Goal: Book appointment/travel/reservation

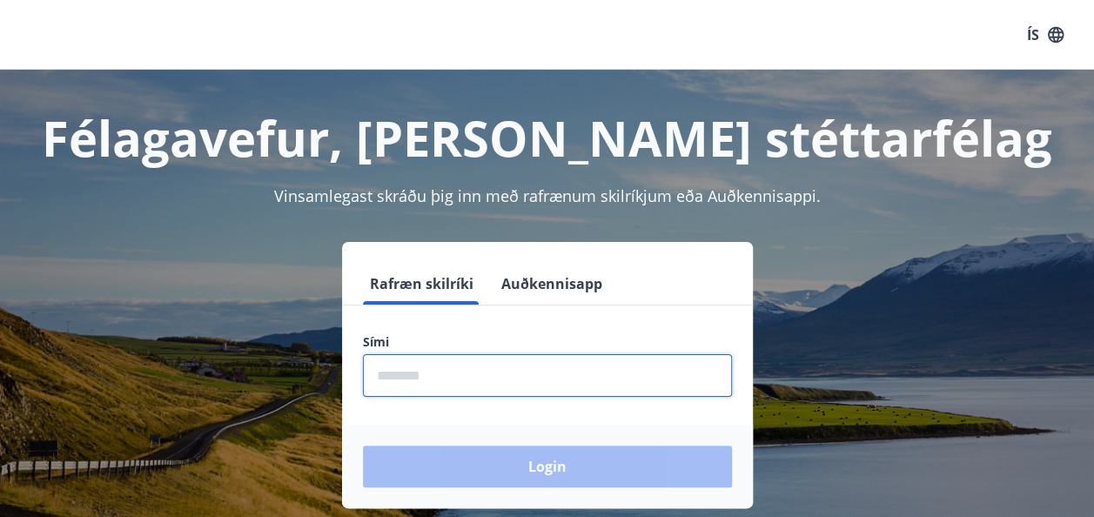
click at [454, 371] on input "phone" at bounding box center [547, 375] width 369 height 43
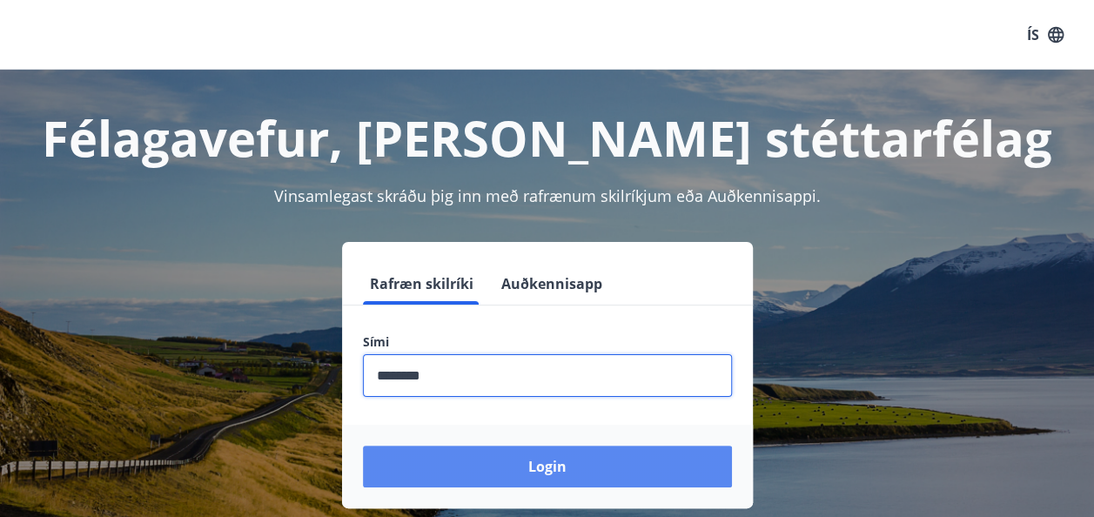
type input "********"
click at [596, 481] on button "Login" at bounding box center [547, 467] width 369 height 42
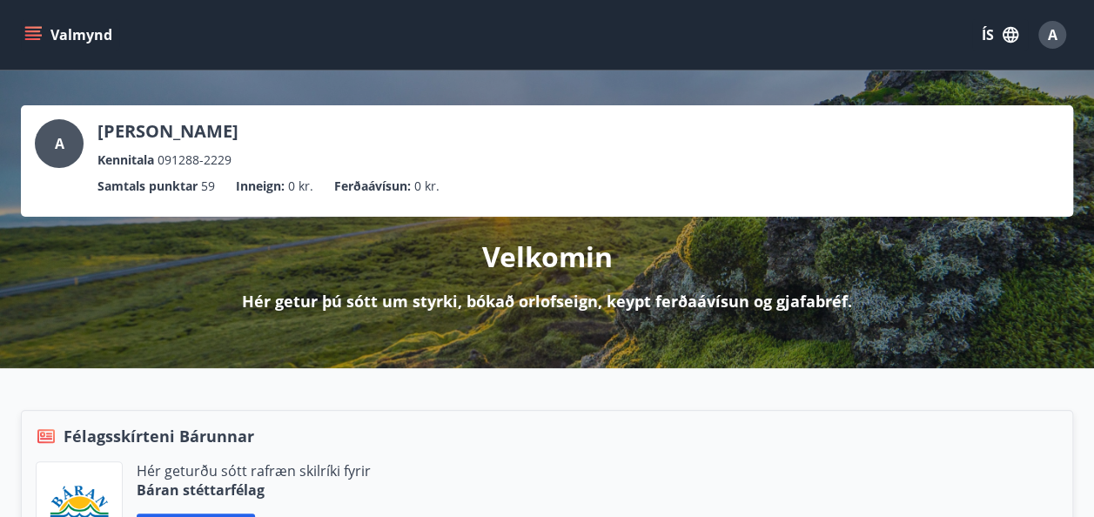
click at [24, 31] on icon "menu" at bounding box center [32, 34] width 17 height 17
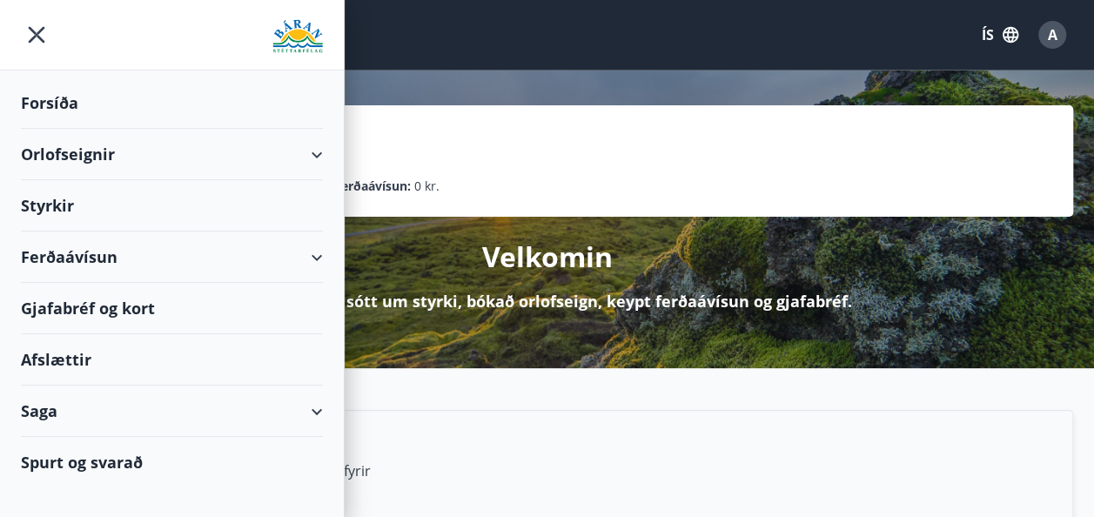
click at [298, 144] on div "Orlofseignir" at bounding box center [172, 154] width 302 height 51
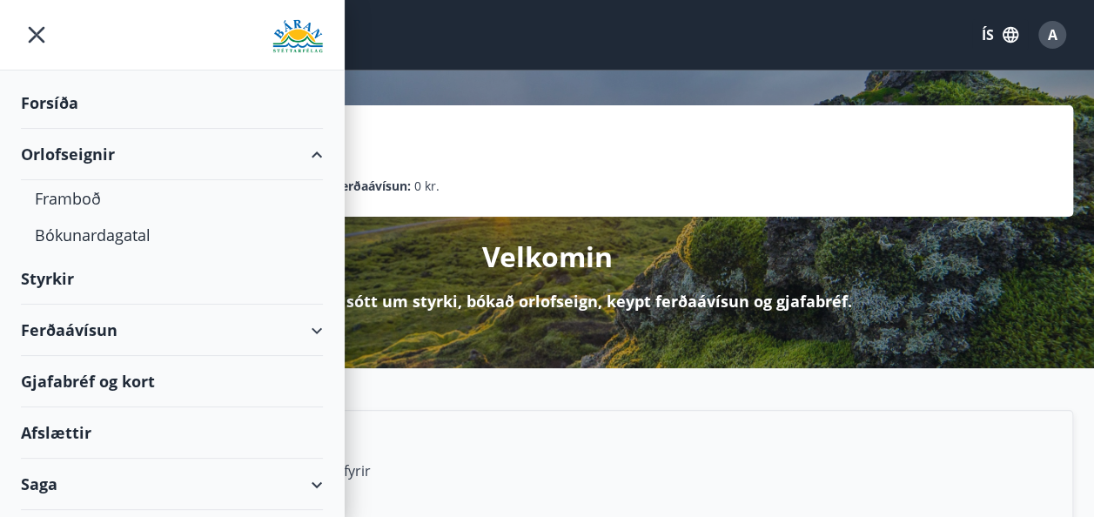
click at [133, 477] on div "Saga" at bounding box center [172, 484] width 302 height 51
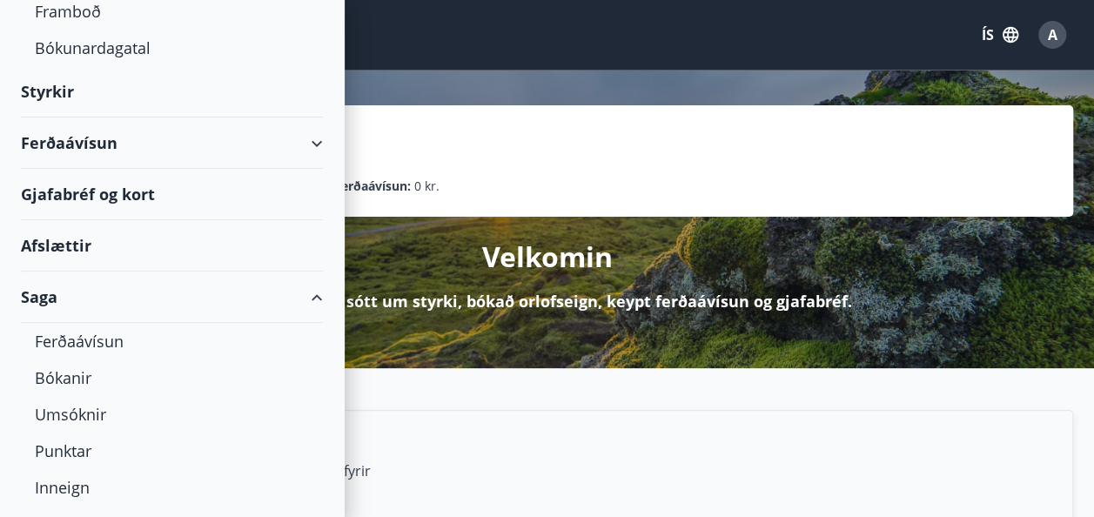
scroll to position [297, 0]
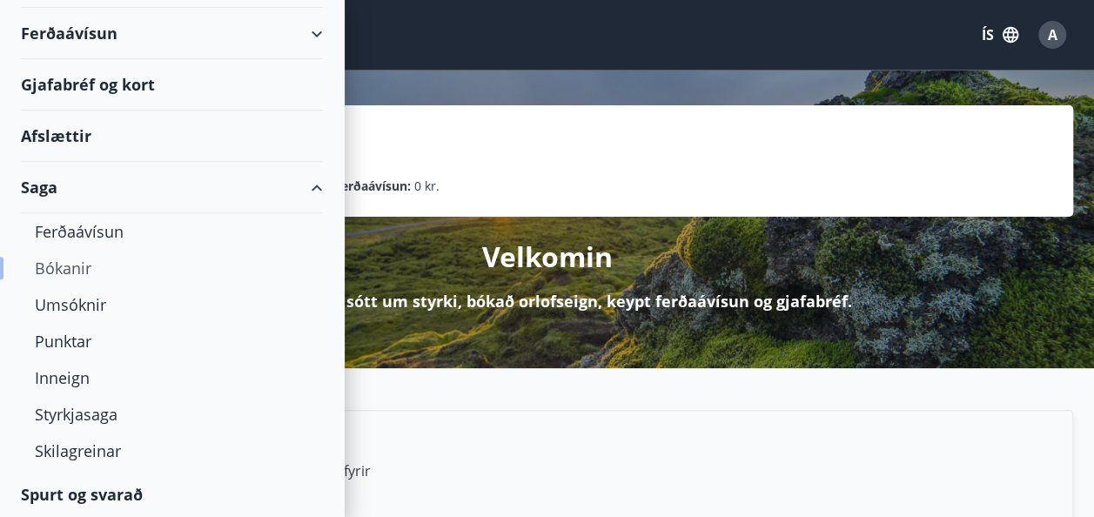
click at [54, 268] on div "Bókanir" at bounding box center [172, 268] width 274 height 37
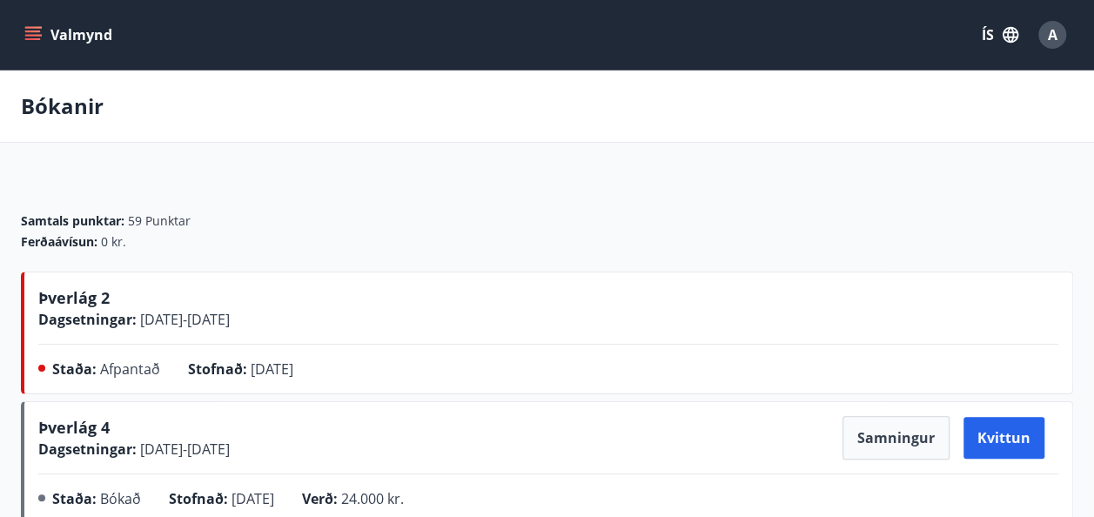
click at [125, 371] on span "Afpantað" at bounding box center [130, 368] width 60 height 19
copy span "Afpantað"
click at [466, 312] on div "Þverlág 2 Dagsetningar : [DATE] - [DATE]" at bounding box center [548, 308] width 1020 height 44
click at [34, 24] on button "Valmynd" at bounding box center [70, 34] width 98 height 31
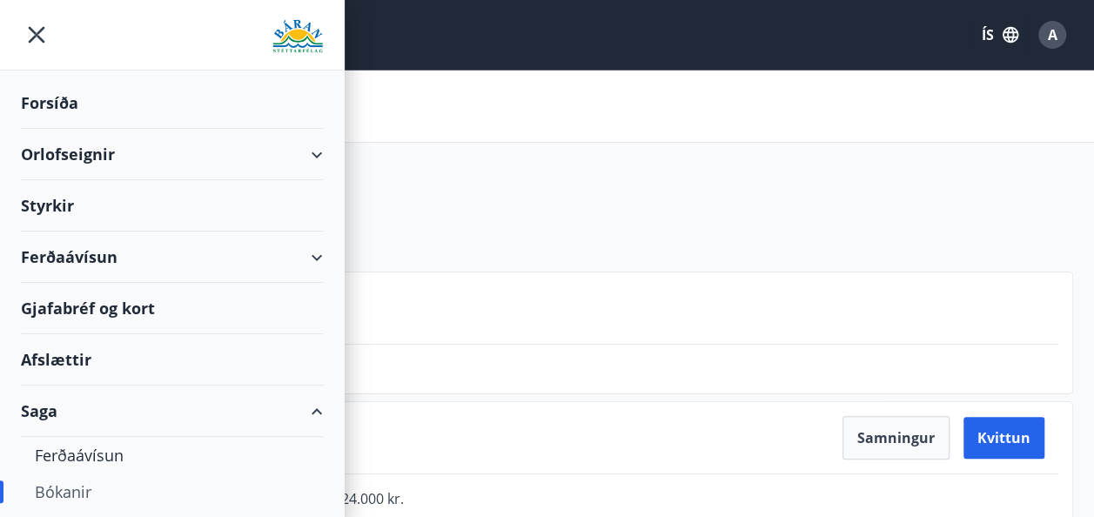
click at [103, 155] on div "Orlofseignir" at bounding box center [172, 154] width 302 height 51
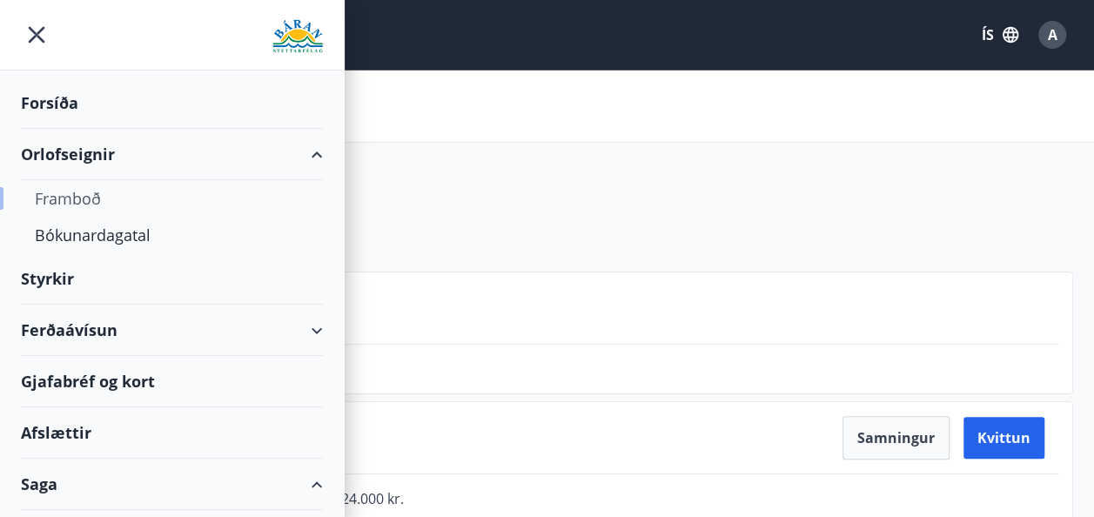
click at [97, 203] on div "Framboð" at bounding box center [172, 198] width 274 height 37
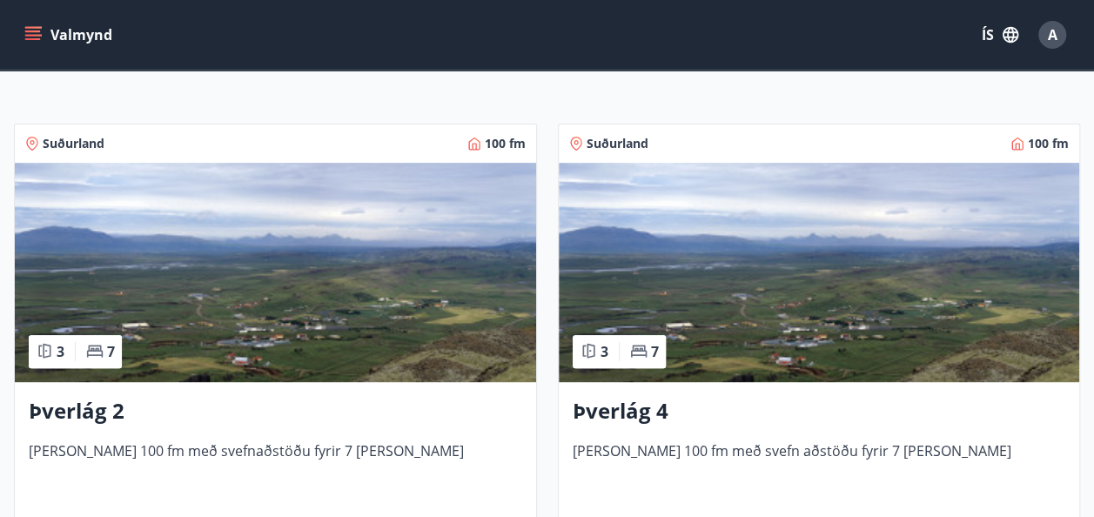
scroll to position [338, 0]
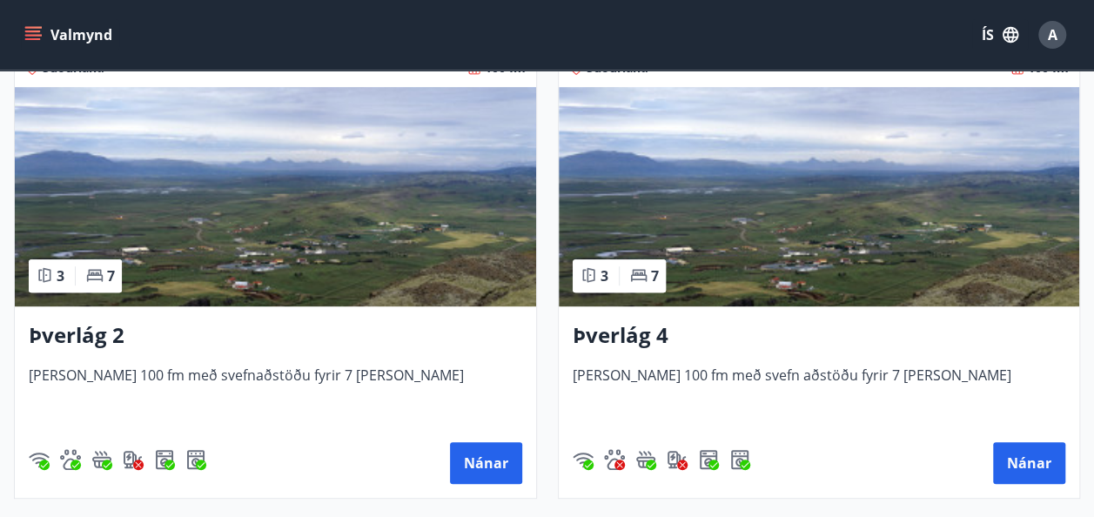
click at [428, 188] on img at bounding box center [275, 196] width 521 height 219
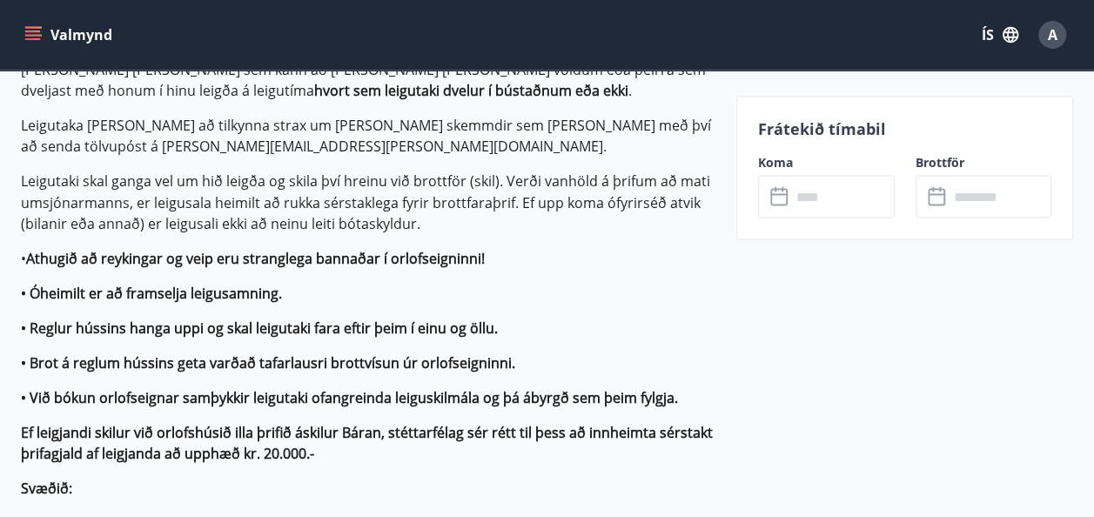
scroll to position [1519, 0]
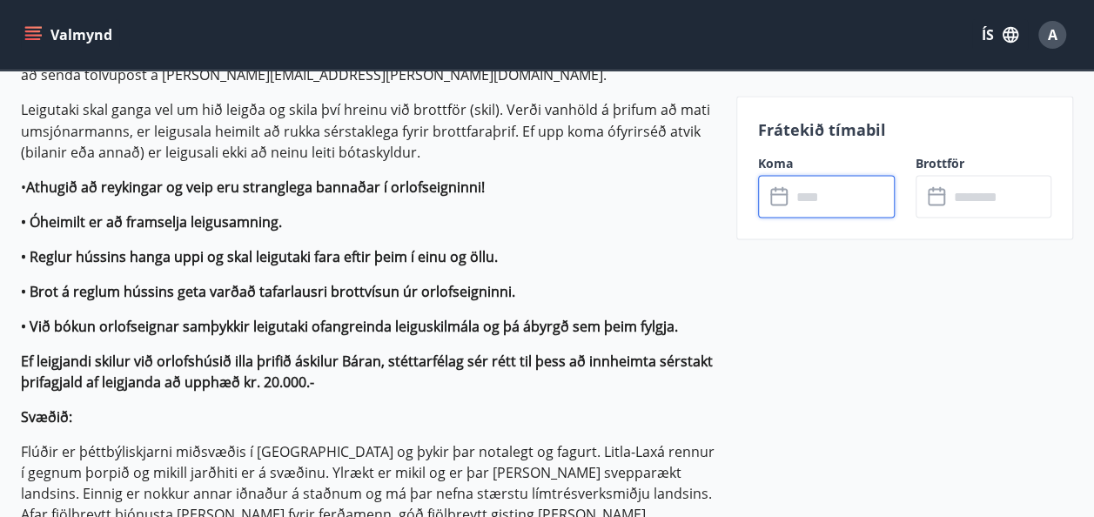
click at [820, 211] on input "text" at bounding box center [843, 196] width 104 height 43
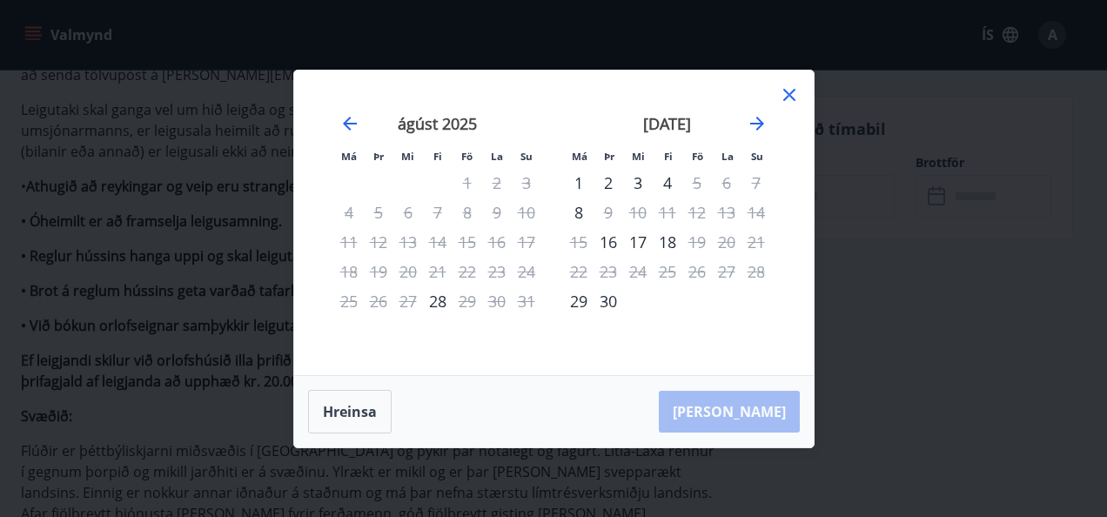
click at [783, 96] on icon at bounding box center [789, 94] width 21 height 21
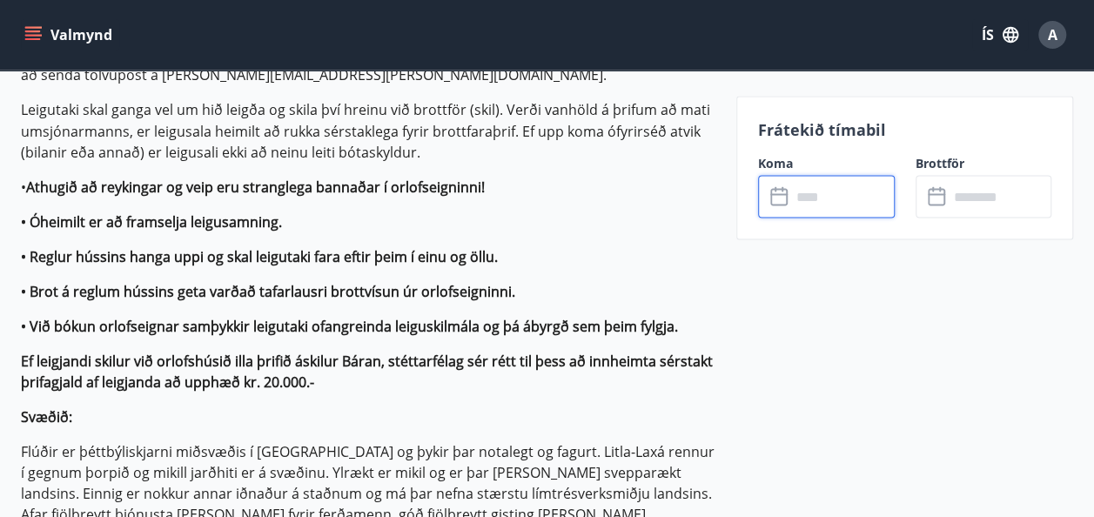
scroll to position [0, 0]
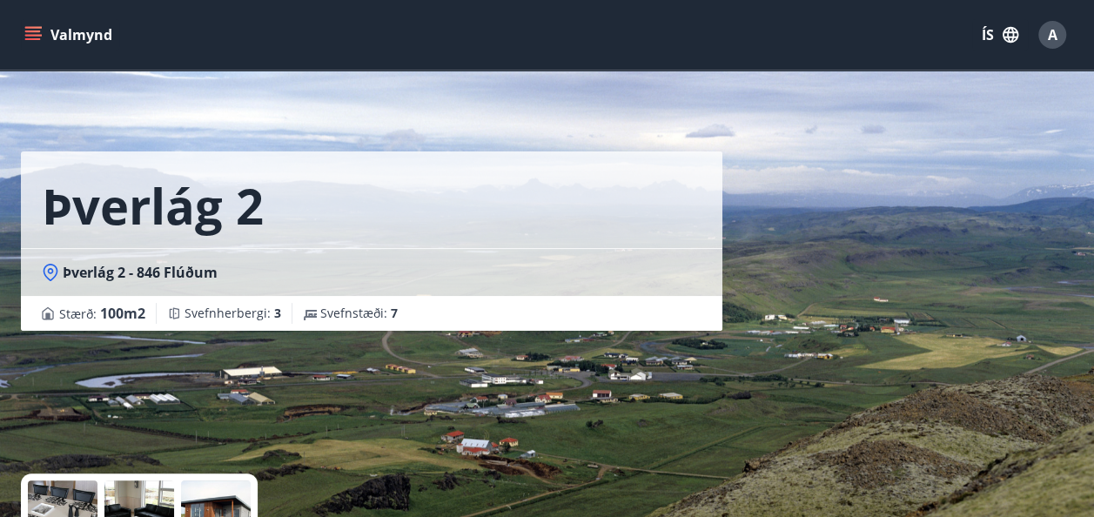
click at [35, 28] on icon "menu" at bounding box center [34, 28] width 19 height 2
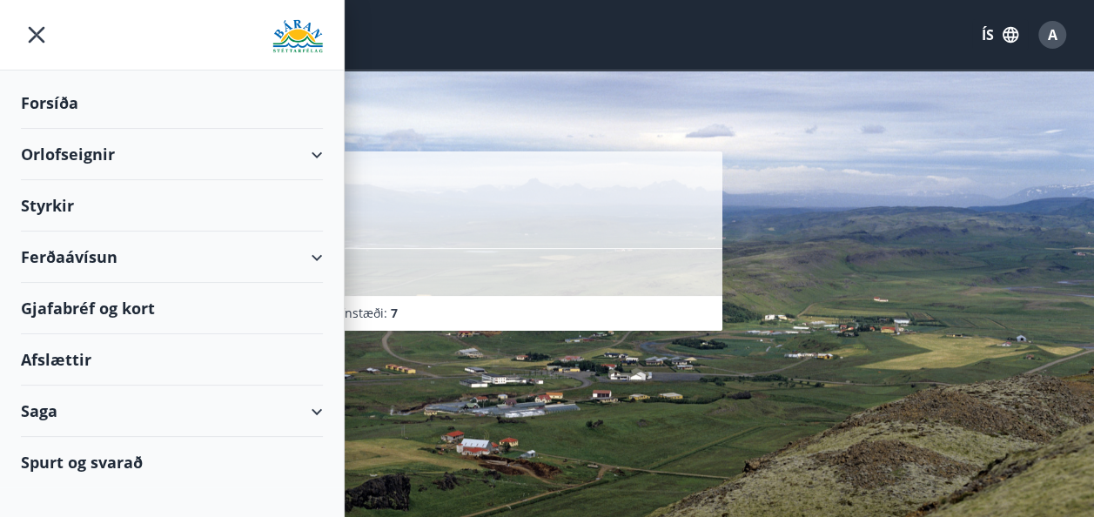
click at [178, 151] on div "Orlofseignir" at bounding box center [172, 154] width 302 height 51
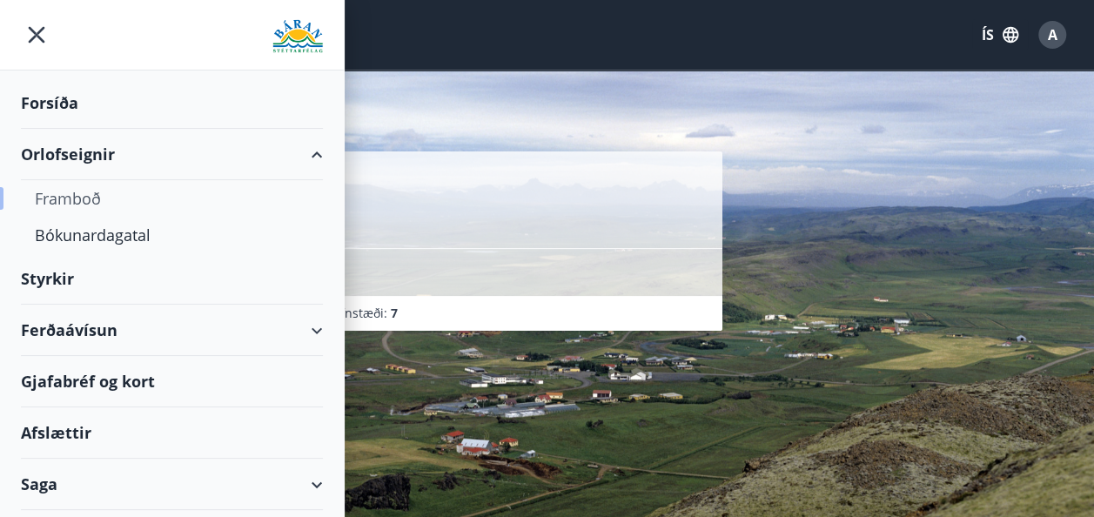
click at [81, 199] on div "Framboð" at bounding box center [172, 198] width 274 height 37
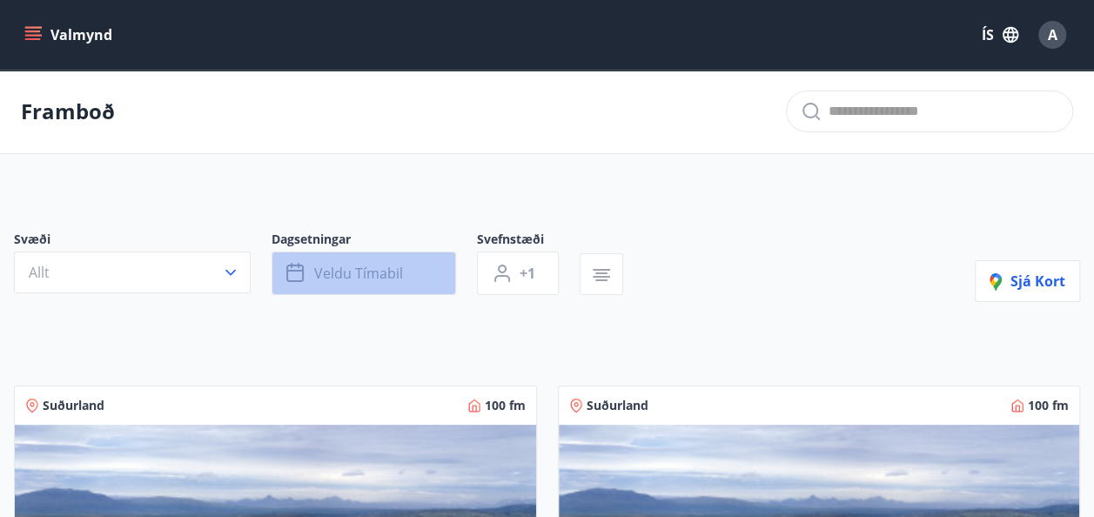
click at [378, 266] on span "Veldu tímabil" at bounding box center [358, 273] width 89 height 19
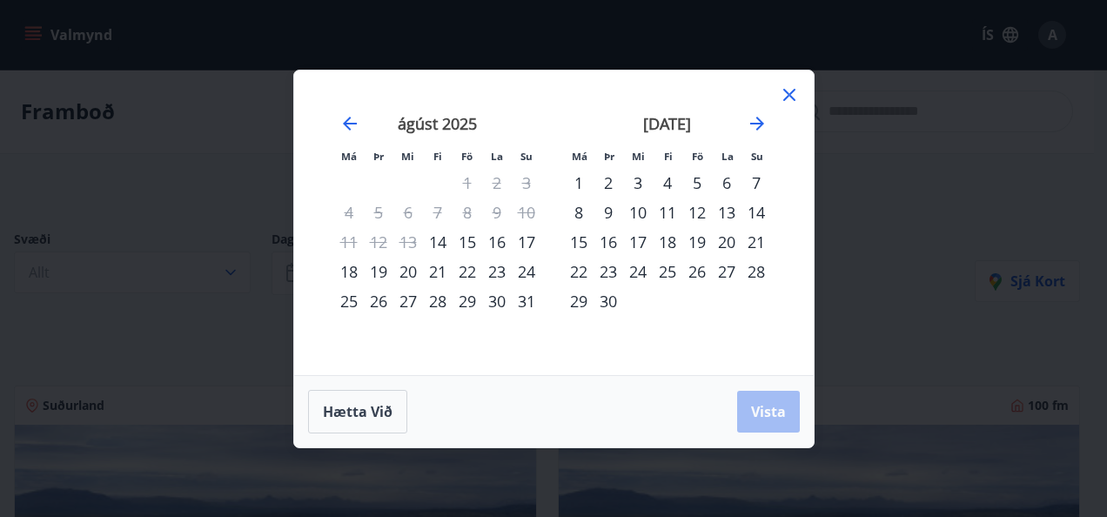
click at [466, 273] on div "22" at bounding box center [467, 272] width 30 height 30
click at [527, 266] on div "24" at bounding box center [527, 272] width 30 height 30
click at [767, 405] on span "Vista" at bounding box center [768, 411] width 35 height 19
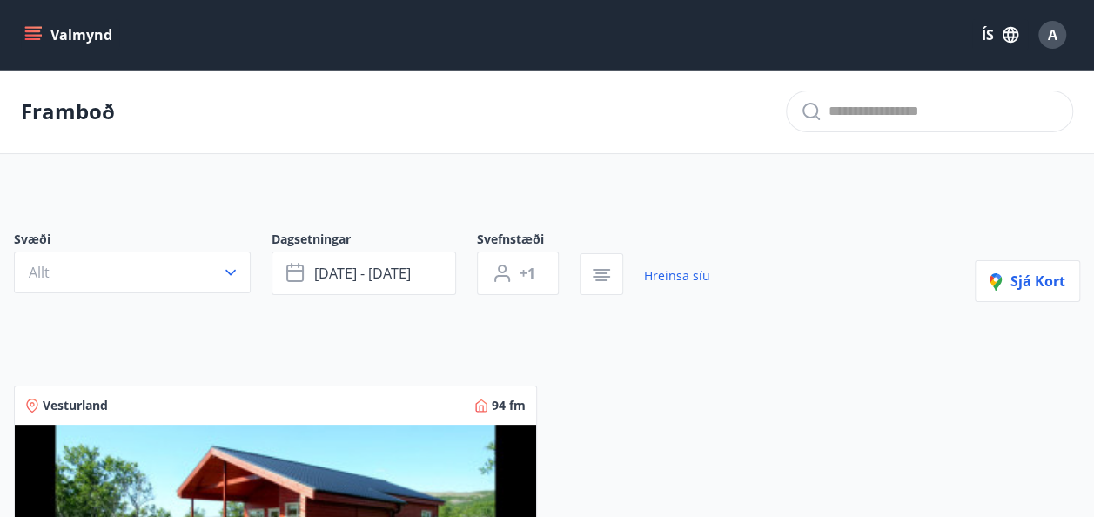
click at [41, 31] on icon "menu" at bounding box center [32, 34] width 17 height 17
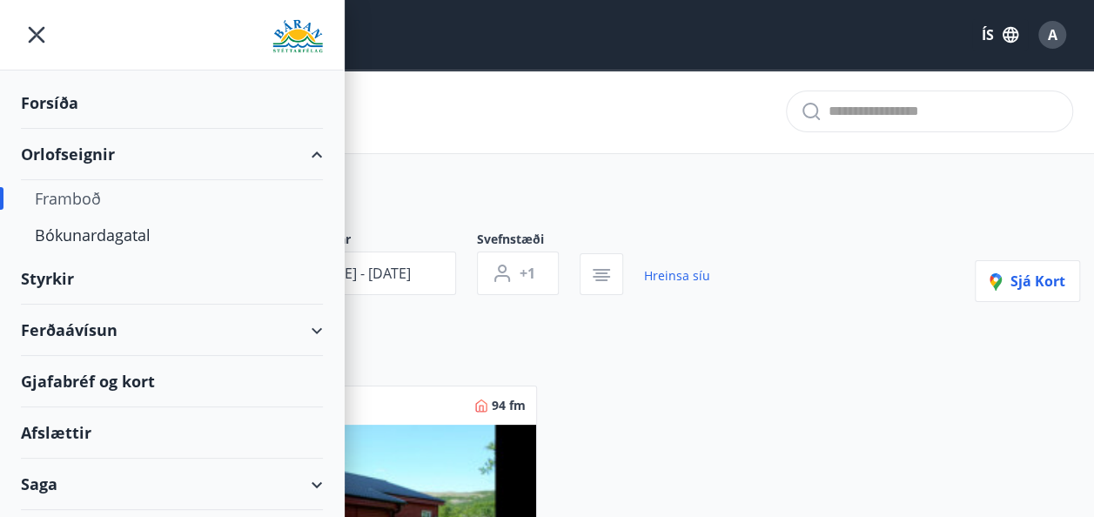
click at [57, 493] on div "Saga" at bounding box center [172, 484] width 302 height 51
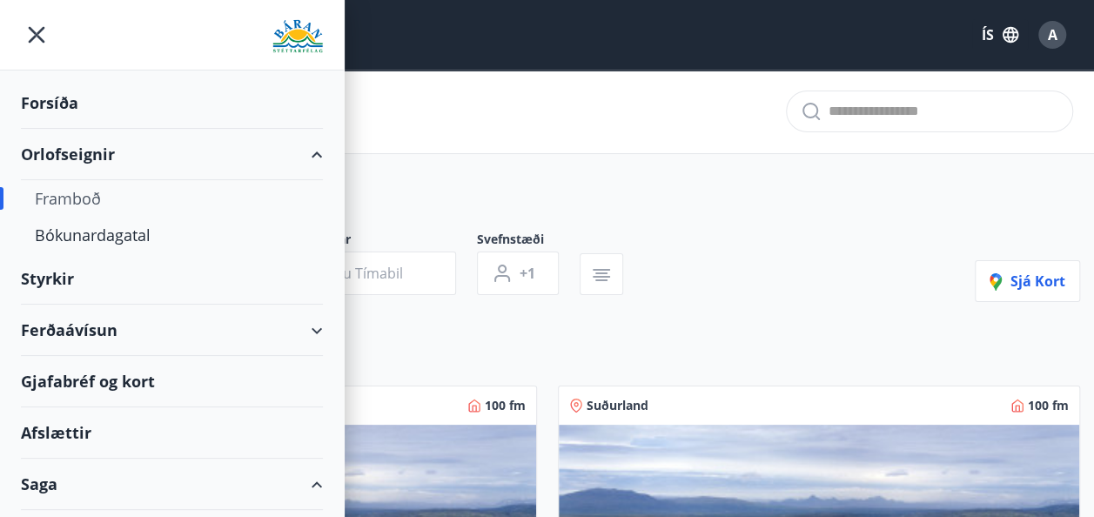
scroll to position [297, 0]
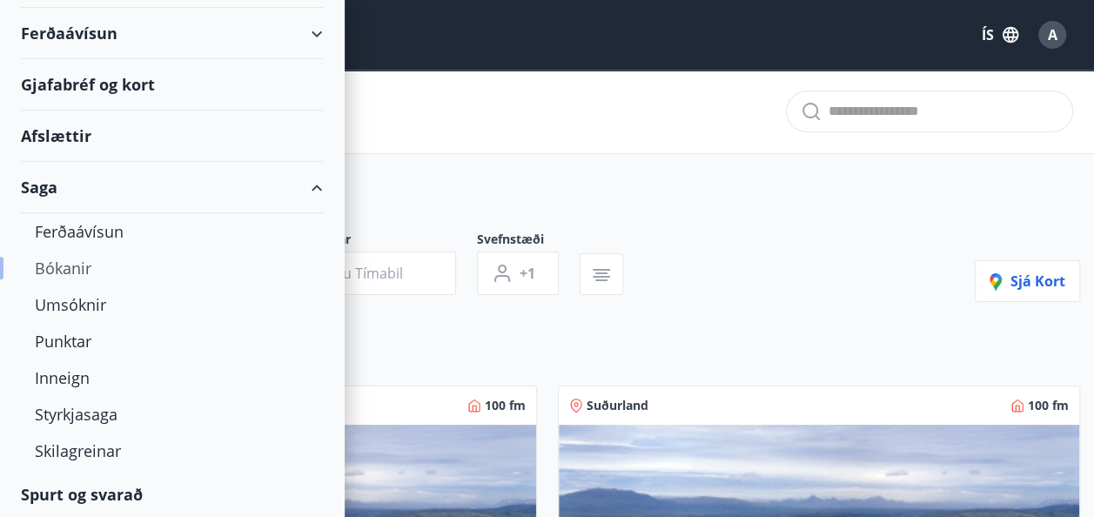
click at [91, 265] on div "Bókanir" at bounding box center [172, 268] width 274 height 37
